Goal: Entertainment & Leisure: Consume media (video, audio)

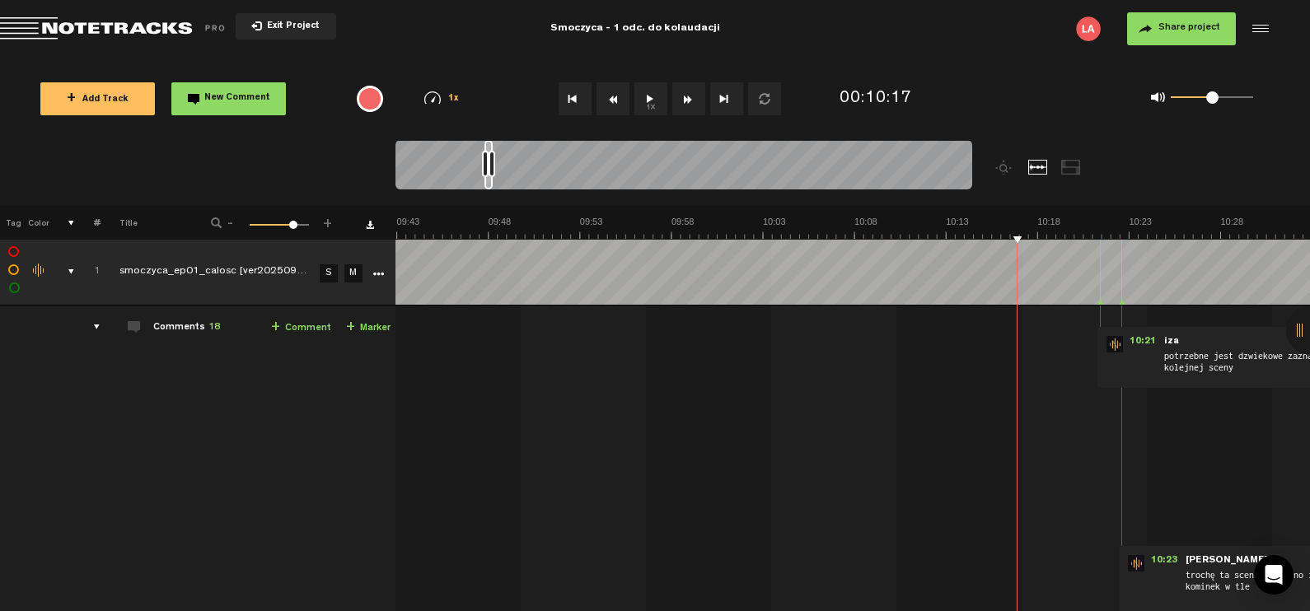
scroll to position [0, 10612]
click at [647, 96] on button "1x" at bounding box center [650, 98] width 33 height 33
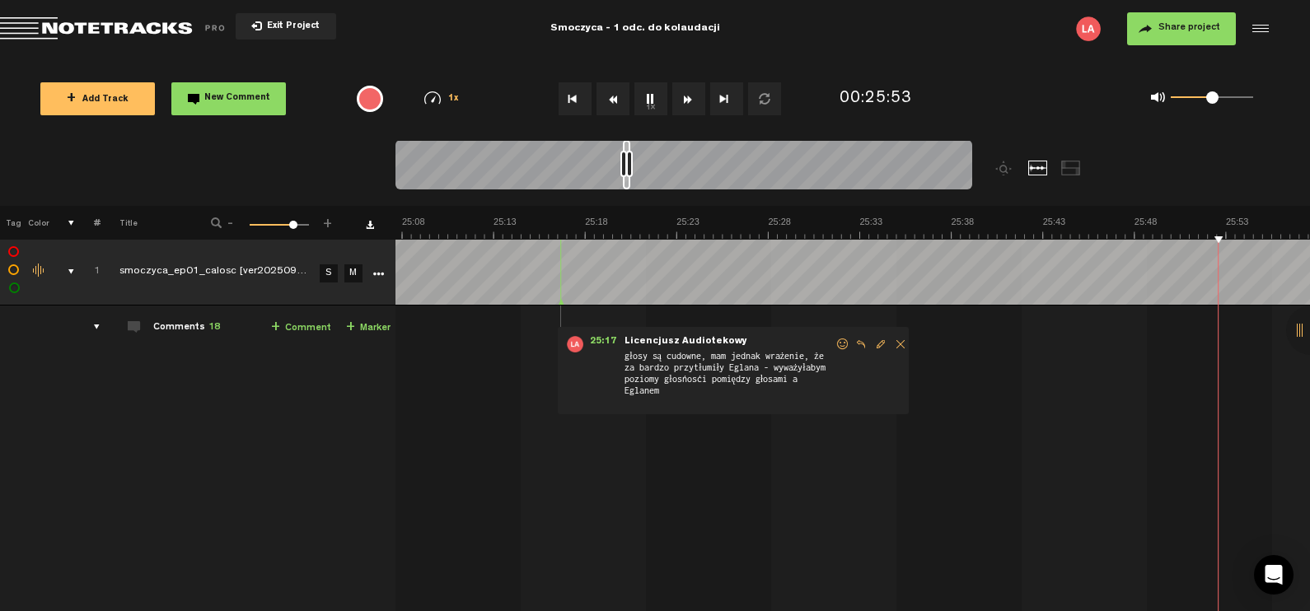
scroll to position [0, 27812]
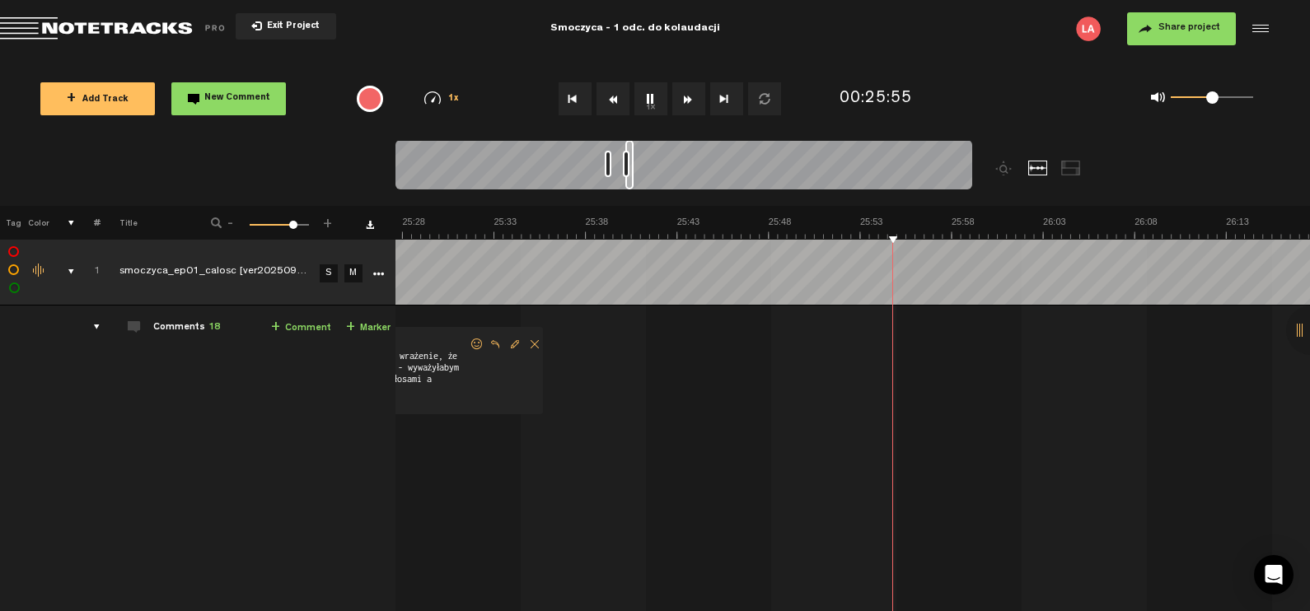
drag, startPoint x: 628, startPoint y: 162, endPoint x: 605, endPoint y: 168, distance: 23.8
click at [605, 168] on div at bounding box center [608, 164] width 7 height 26
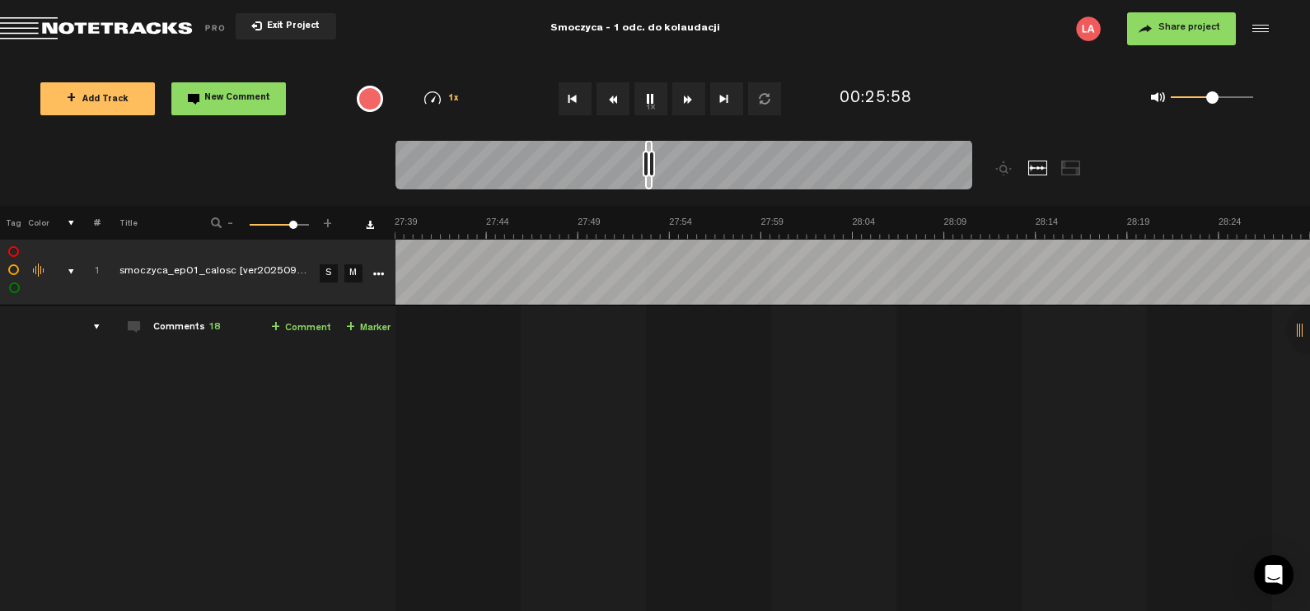
scroll to position [0, 28271]
drag, startPoint x: 633, startPoint y: 163, endPoint x: 663, endPoint y: 163, distance: 30.5
click at [663, 163] on div at bounding box center [683, 167] width 577 height 55
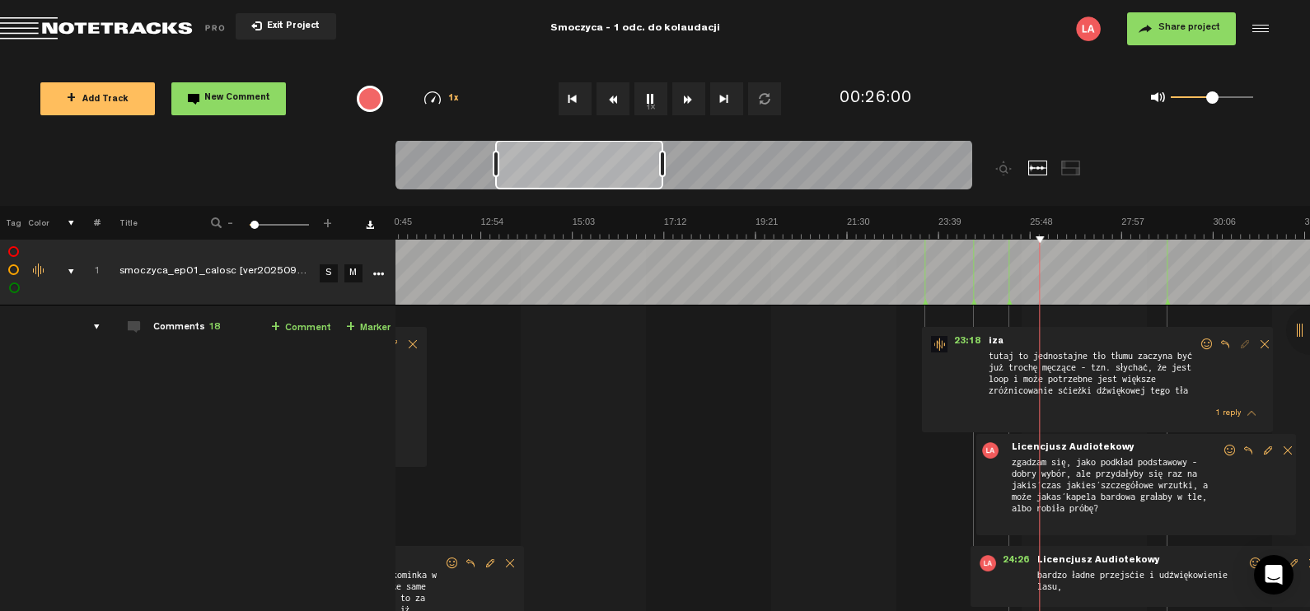
scroll to position [0, 462]
drag, startPoint x: 655, startPoint y: 166, endPoint x: 494, endPoint y: 163, distance: 160.6
click at [494, 163] on div at bounding box center [496, 164] width 7 height 26
click at [973, 301] on polygon at bounding box center [973, 303] width 5 height 6
click at [962, 337] on span "23:18" at bounding box center [967, 344] width 40 height 16
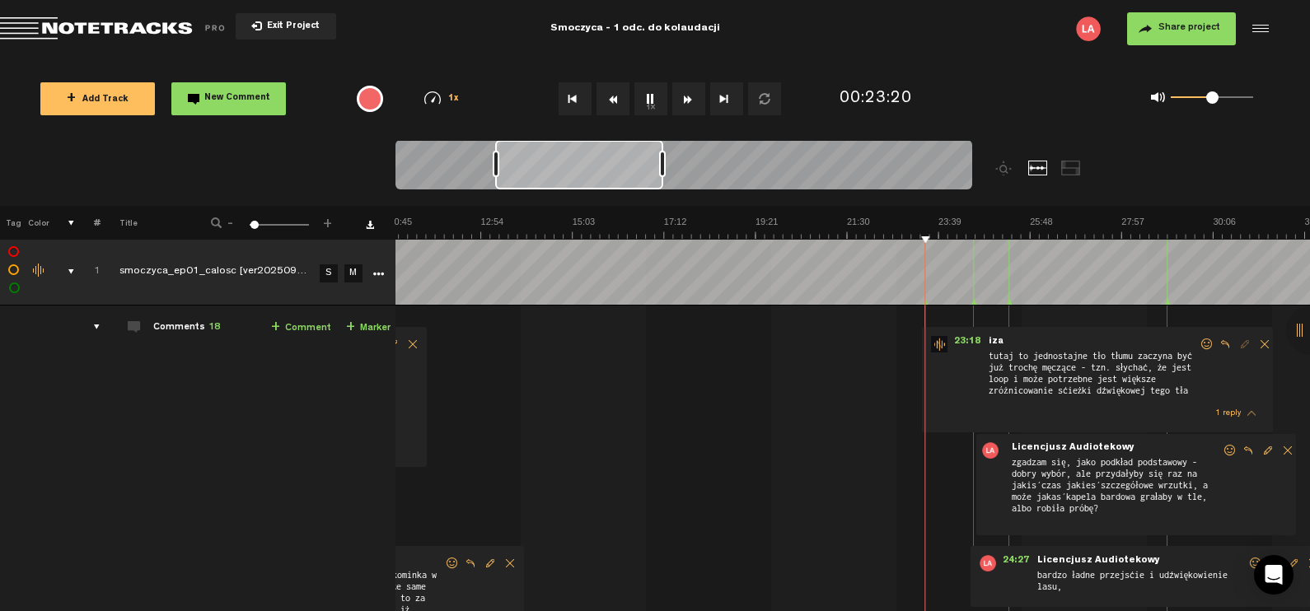
click at [973, 299] on icon at bounding box center [973, 303] width 7 height 8
click at [1011, 302] on icon at bounding box center [1009, 303] width 7 height 8
click at [976, 299] on icon at bounding box center [973, 303] width 7 height 8
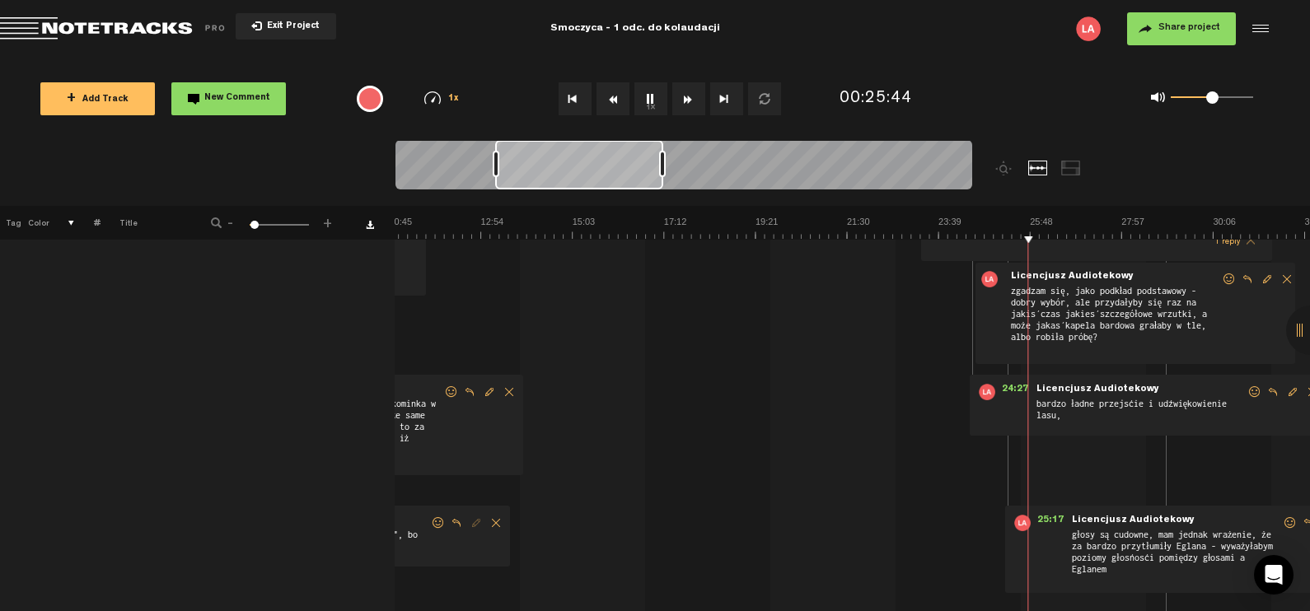
scroll to position [171, 0]
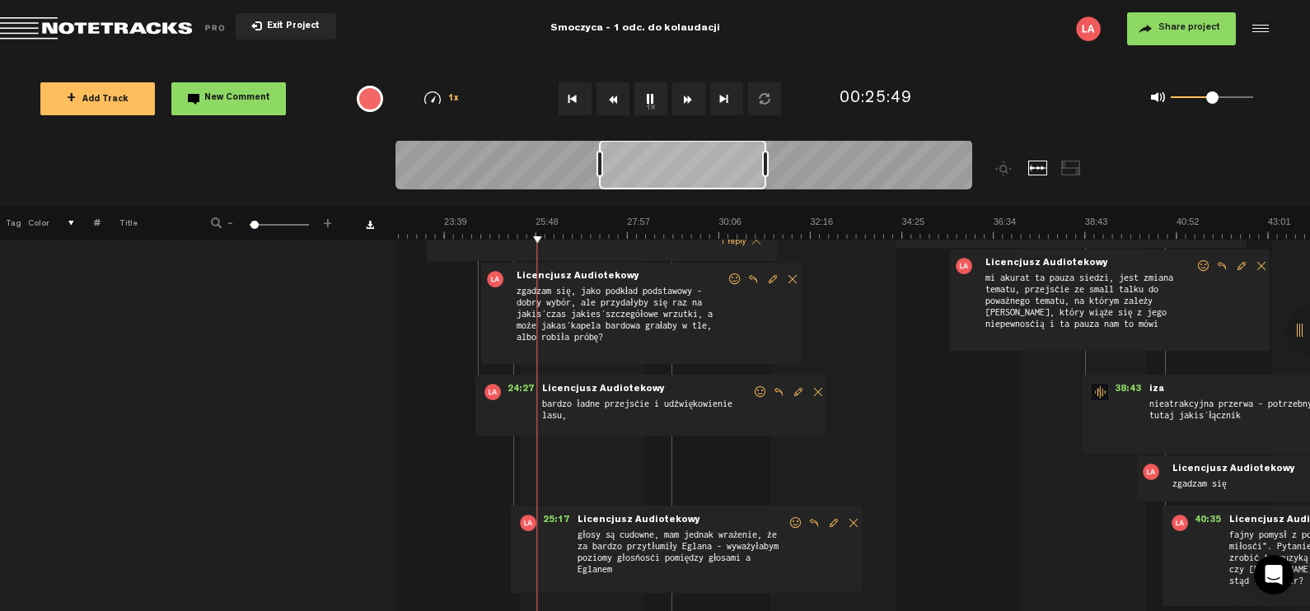
scroll to position [0, 1054]
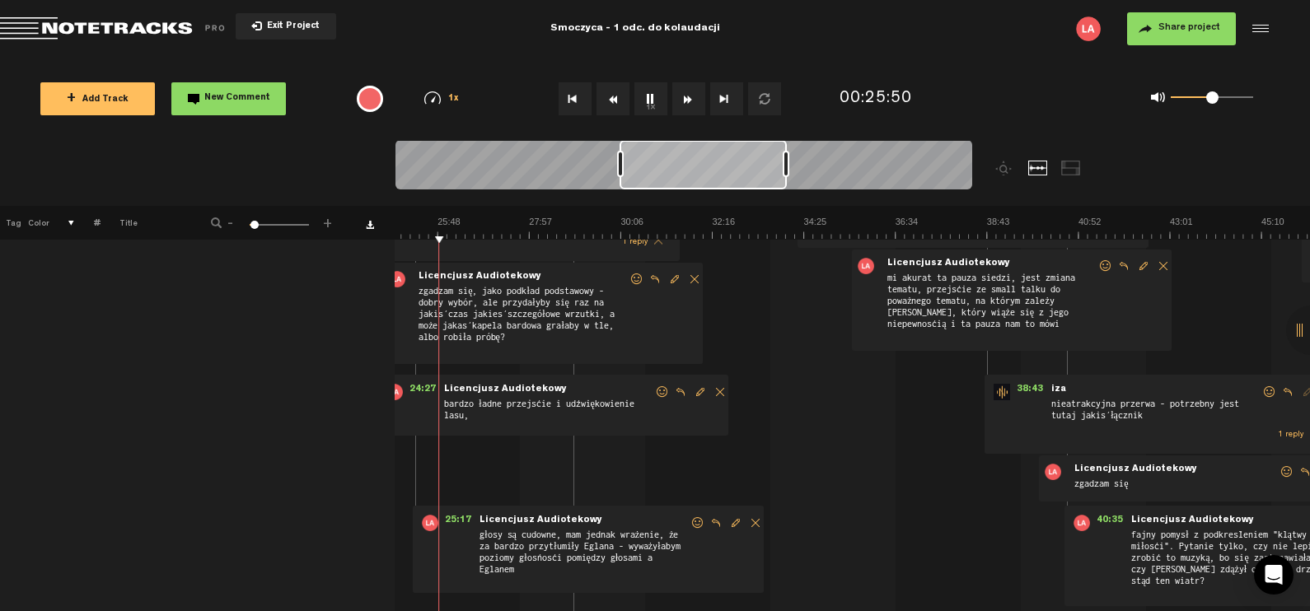
drag, startPoint x: 618, startPoint y: 161, endPoint x: 742, endPoint y: 189, distance: 127.5
click at [742, 189] on div at bounding box center [683, 167] width 577 height 55
click at [647, 101] on button "1x" at bounding box center [650, 98] width 33 height 33
click at [652, 100] on button "1x" at bounding box center [650, 98] width 33 height 33
click at [944, 223] on img at bounding box center [711, 227] width 2745 height 23
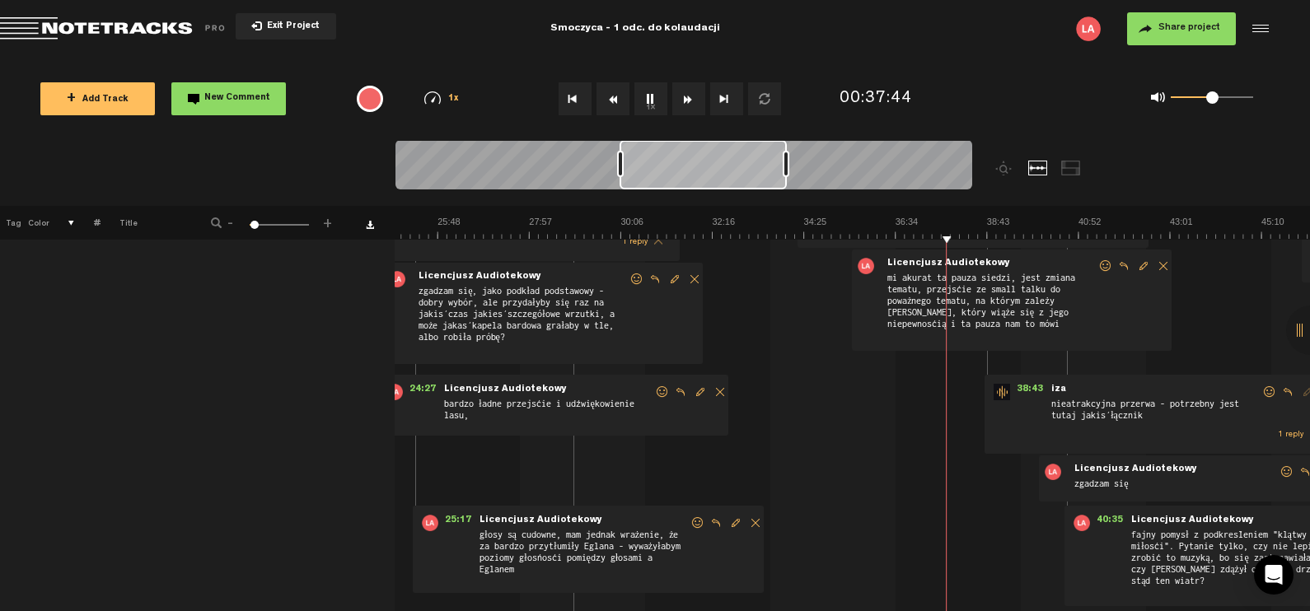
click at [968, 229] on img at bounding box center [711, 227] width 2745 height 23
click at [1011, 231] on img at bounding box center [711, 227] width 2745 height 23
click at [1035, 232] on img at bounding box center [711, 227] width 2745 height 23
click at [1050, 229] on img at bounding box center [711, 227] width 2745 height 23
click at [1034, 235] on img at bounding box center [711, 227] width 2745 height 23
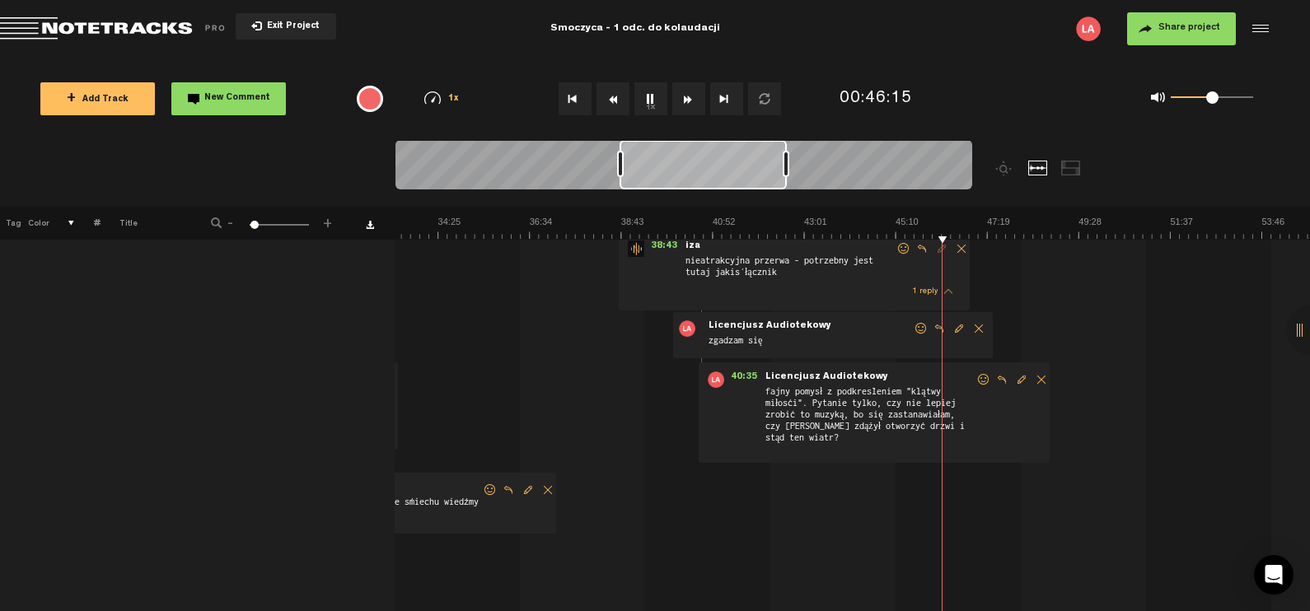
scroll to position [343, 12]
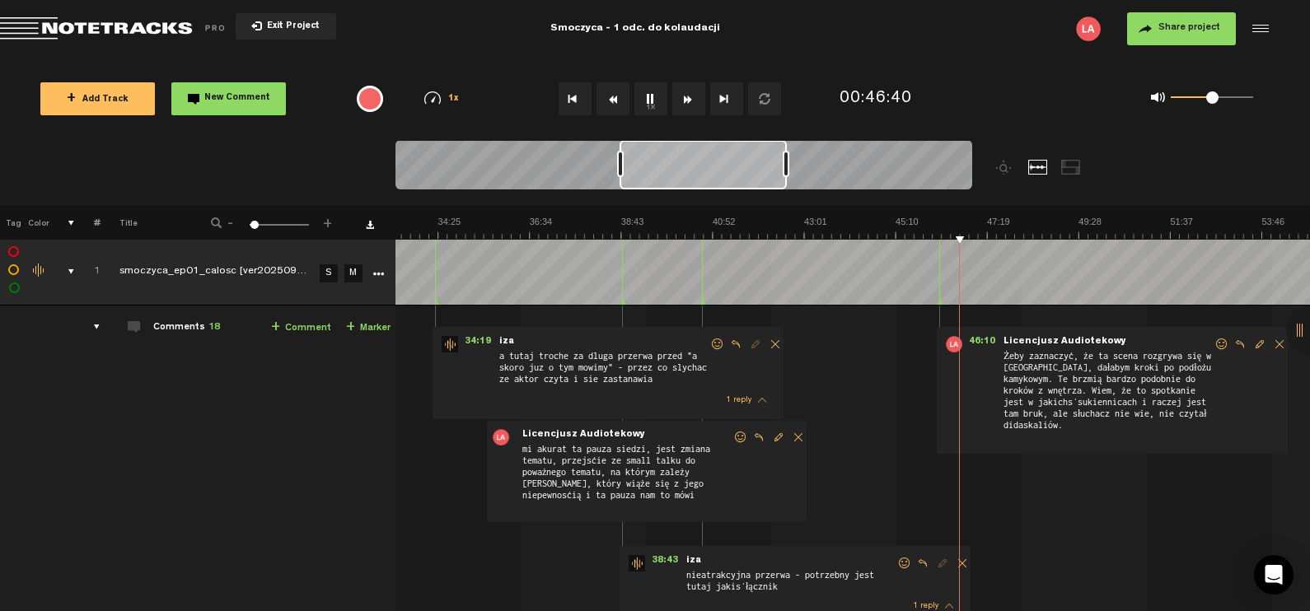
scroll to position [0, 1420]
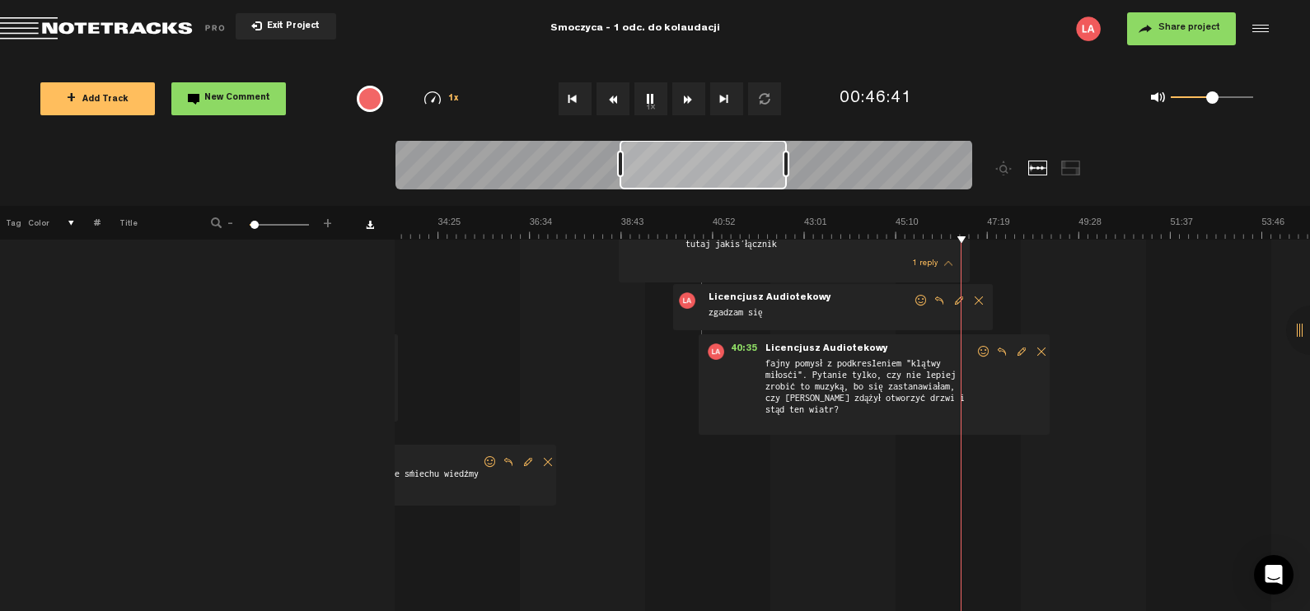
click at [647, 92] on button "1x" at bounding box center [650, 98] width 33 height 33
click at [646, 108] on button "1x" at bounding box center [650, 98] width 33 height 33
click at [653, 100] on button "1x" at bounding box center [650, 98] width 33 height 33
click at [652, 103] on button "1x" at bounding box center [650, 98] width 33 height 33
click at [645, 92] on button "1x" at bounding box center [650, 98] width 33 height 33
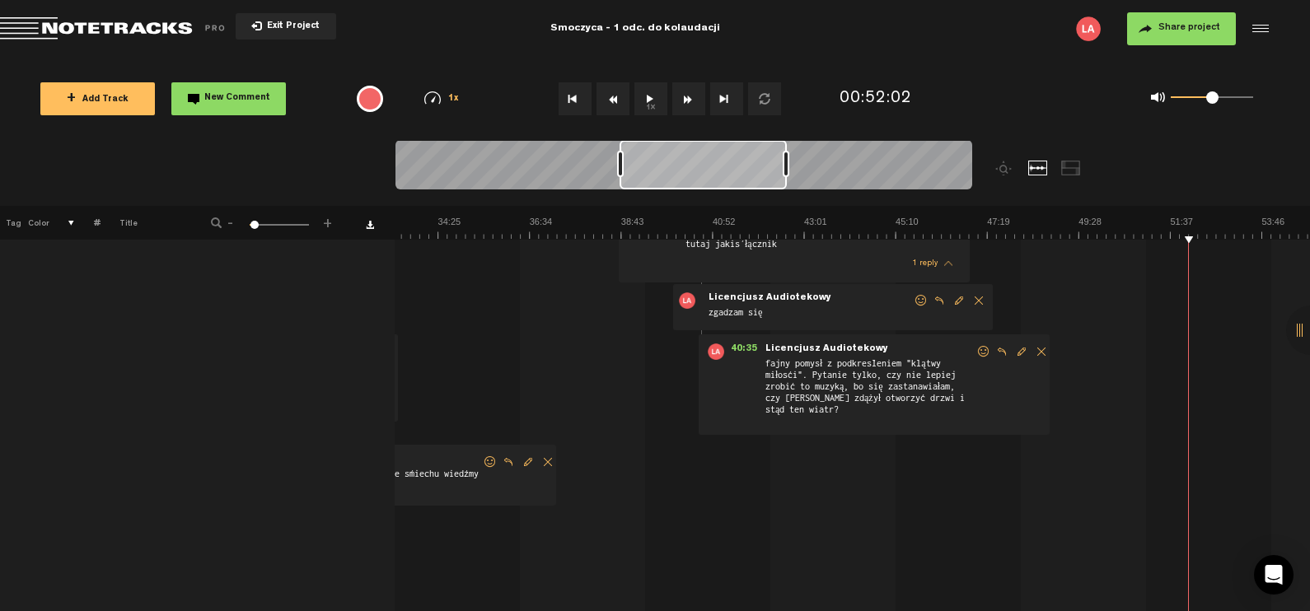
click at [647, 103] on button "1x" at bounding box center [650, 98] width 33 height 33
click at [642, 101] on button "1x" at bounding box center [650, 98] width 33 height 33
click at [651, 100] on button "1x" at bounding box center [650, 98] width 33 height 33
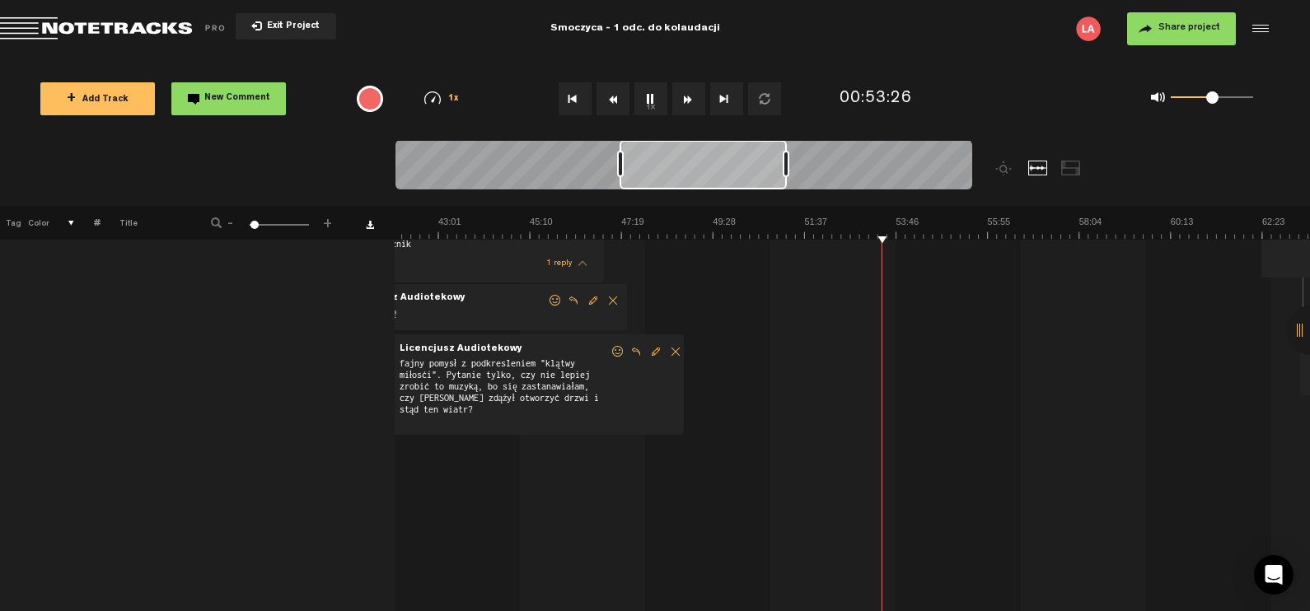
scroll to position [0, 1787]
click at [651, 99] on button "1x" at bounding box center [650, 98] width 33 height 33
